Goal: Find specific page/section: Find specific page/section

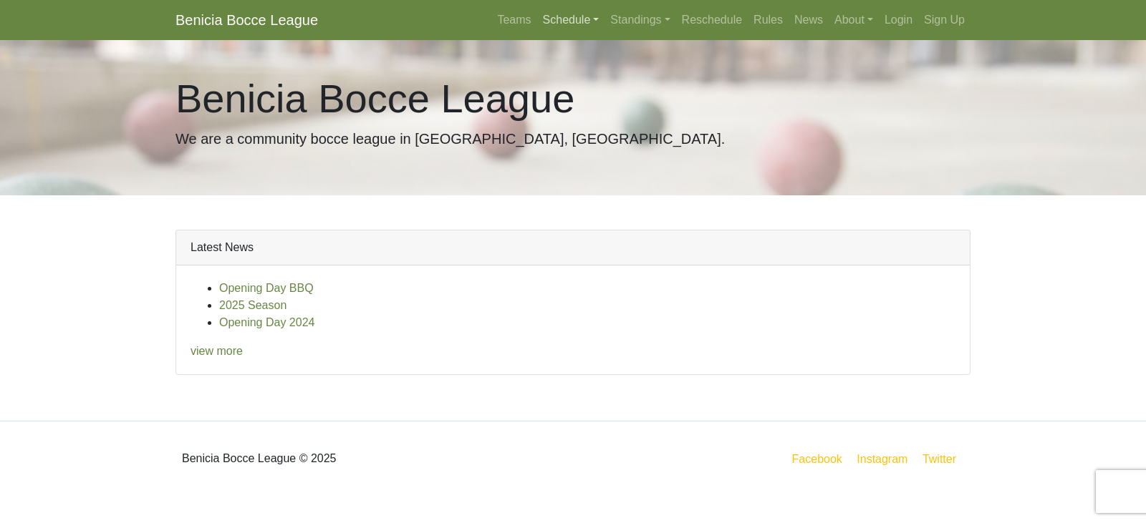
click at [585, 16] on link "Schedule" at bounding box center [571, 20] width 68 height 29
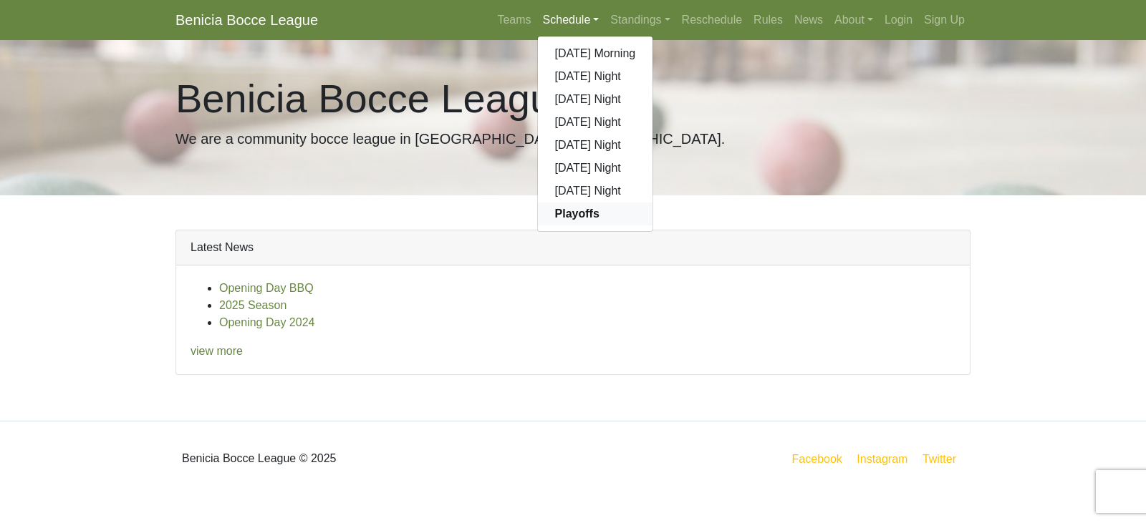
click at [577, 215] on strong "Playoffs" at bounding box center [577, 214] width 44 height 12
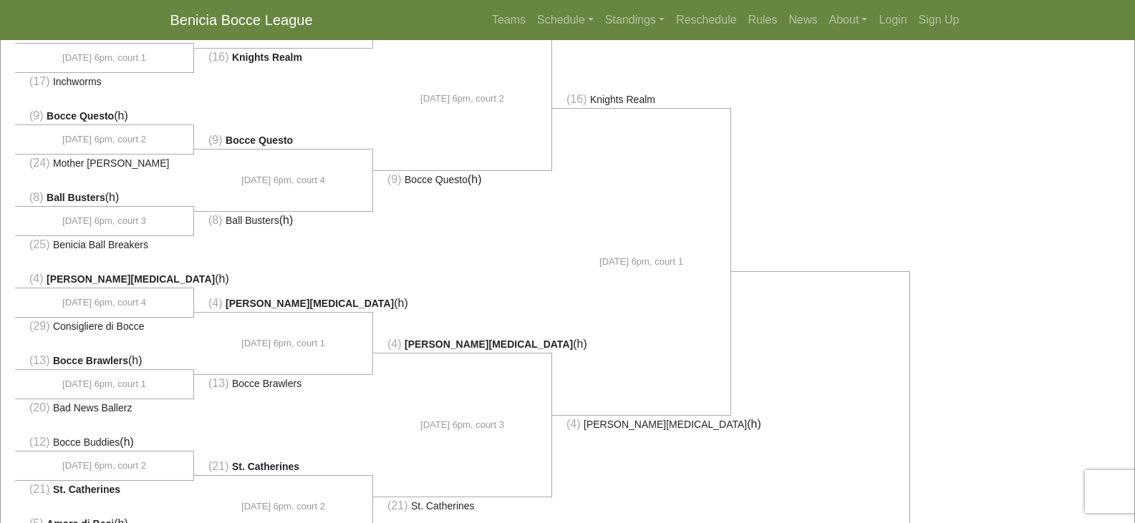
scroll to position [235, 0]
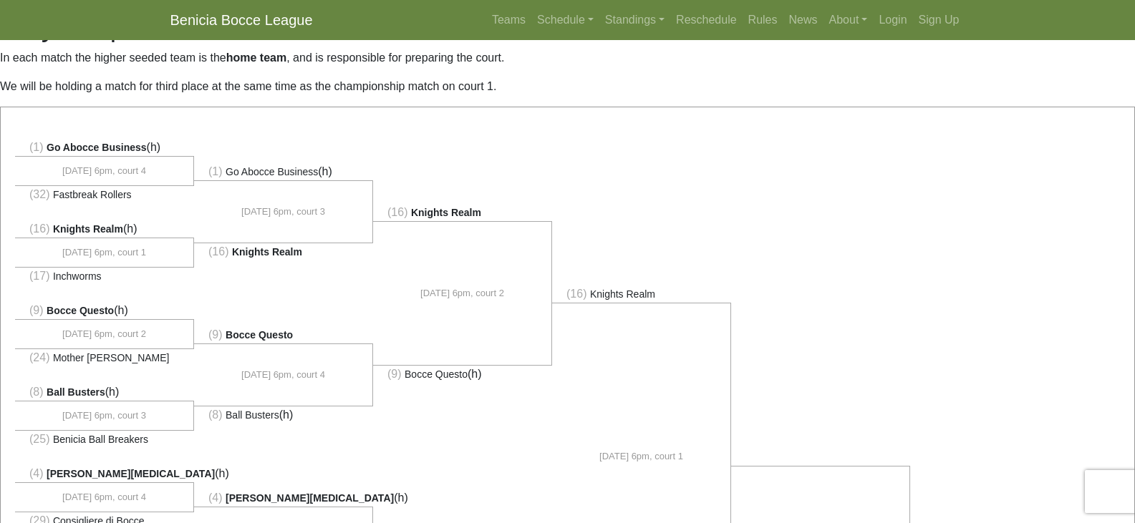
scroll to position [0, 0]
